Goal: Task Accomplishment & Management: Use online tool/utility

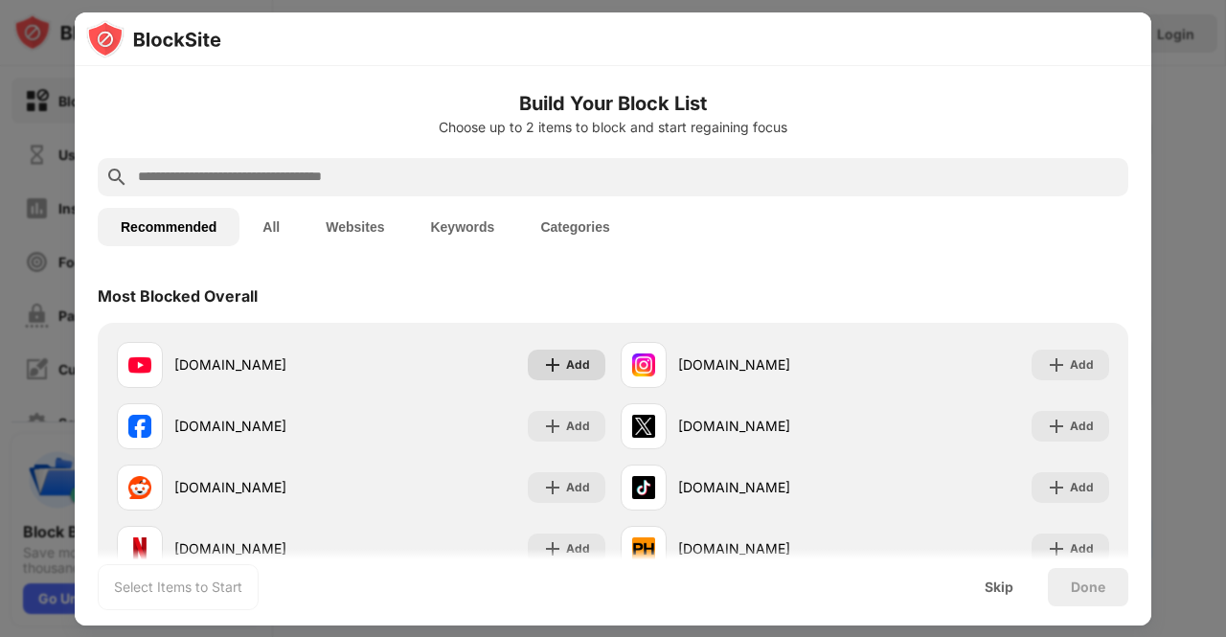
click at [566, 361] on div "Add" at bounding box center [578, 364] width 24 height 19
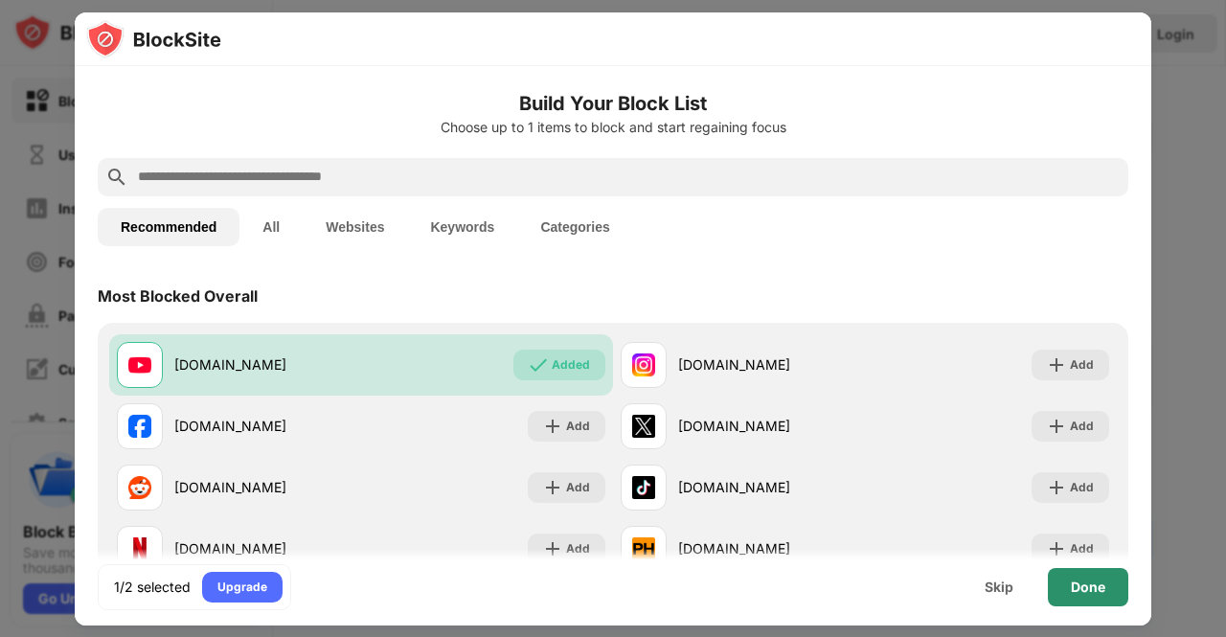
click at [1089, 583] on div "Done" at bounding box center [1088, 586] width 34 height 15
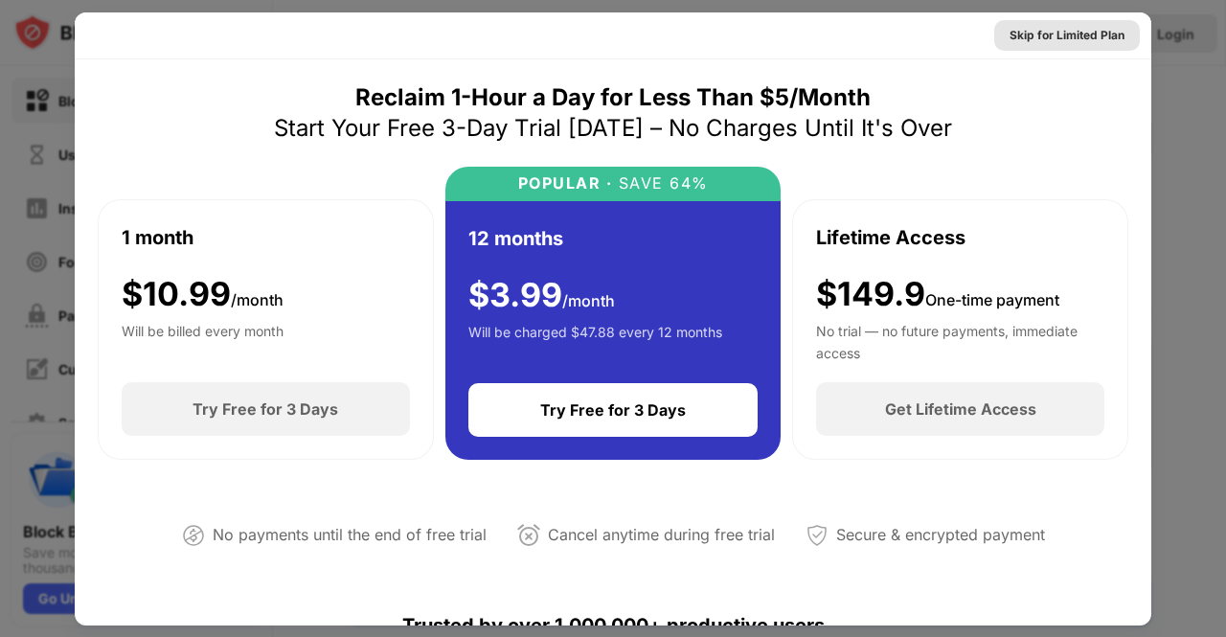
click at [1065, 41] on div "Skip for Limited Plan" at bounding box center [1067, 35] width 115 height 19
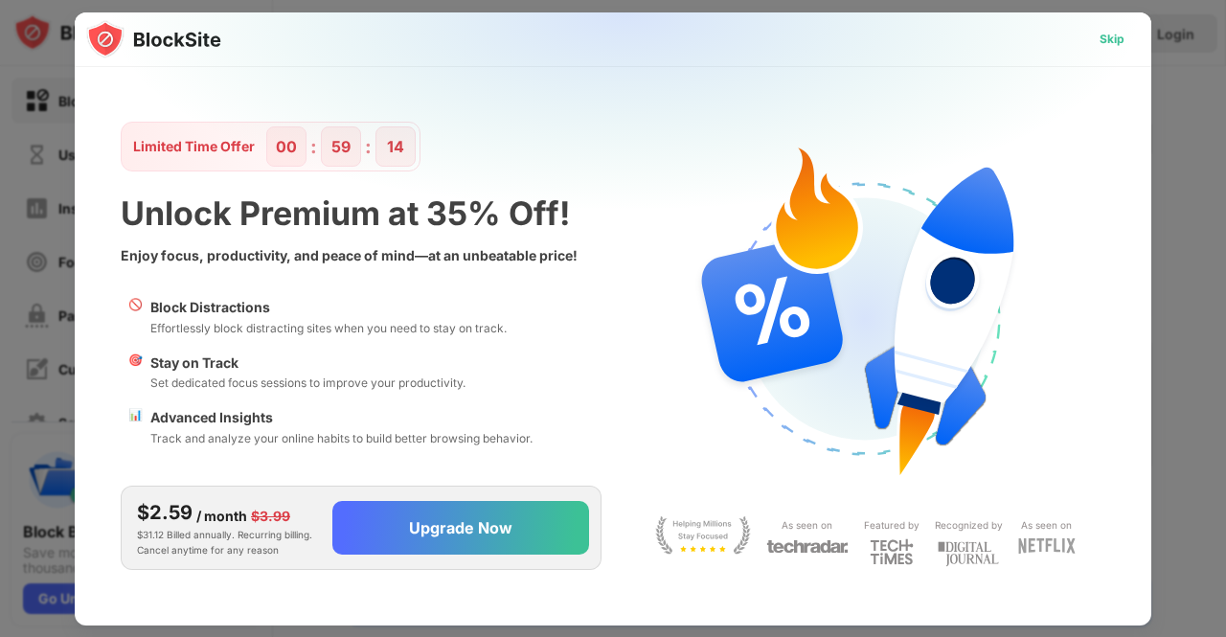
click at [1112, 39] on div "Skip" at bounding box center [1112, 39] width 25 height 19
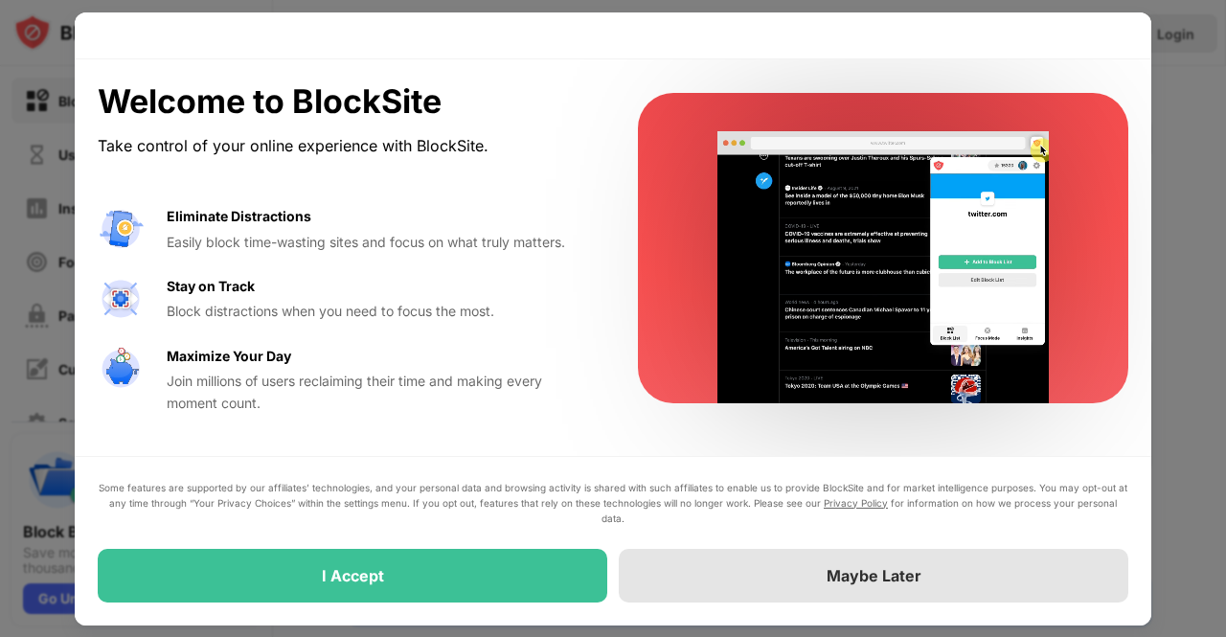
click at [813, 586] on div "Maybe Later" at bounding box center [874, 576] width 510 height 54
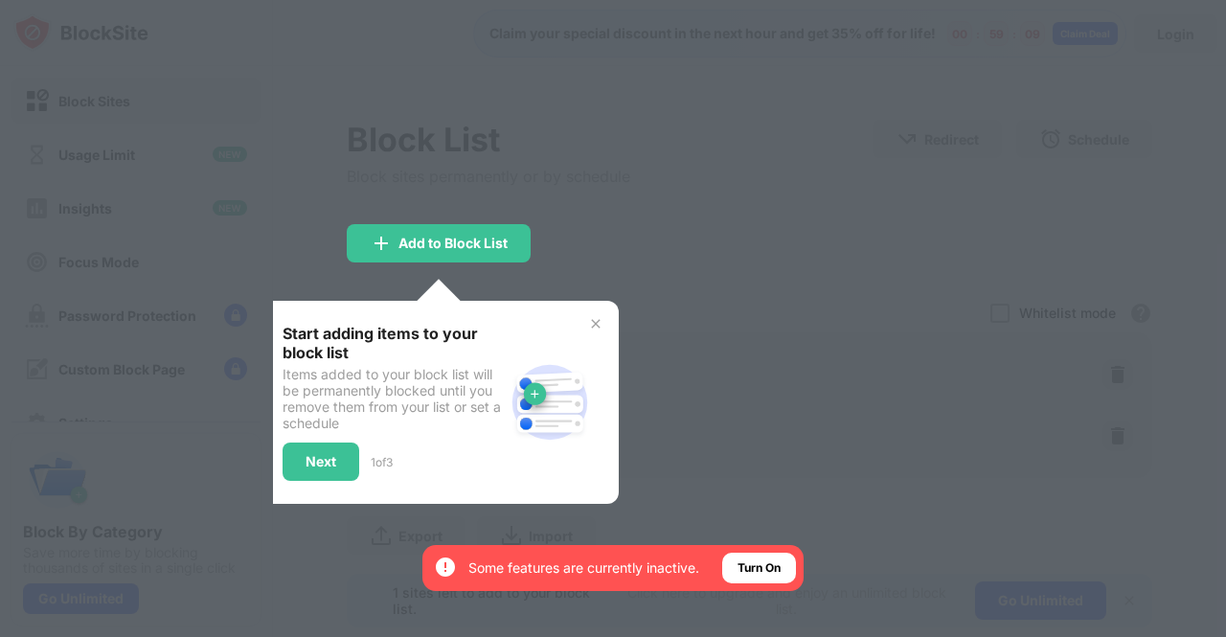
click at [830, 304] on div at bounding box center [613, 318] width 1226 height 637
click at [594, 321] on img at bounding box center [595, 323] width 15 height 15
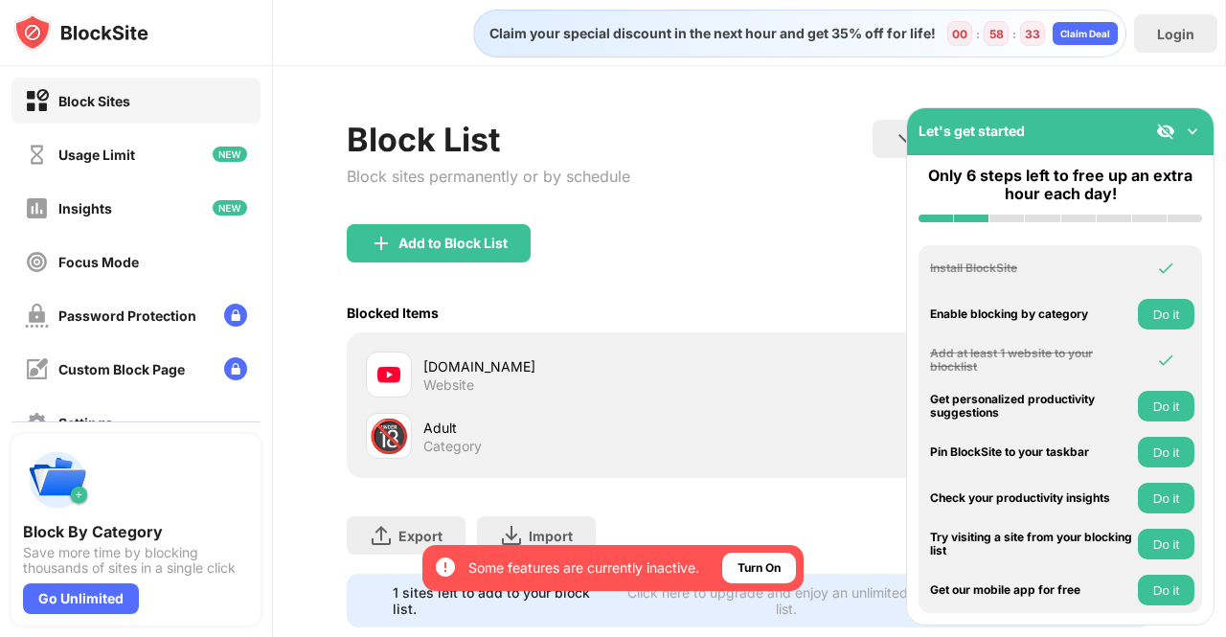
click at [1186, 129] on img at bounding box center [1192, 131] width 19 height 19
